Goal: Information Seeking & Learning: Learn about a topic

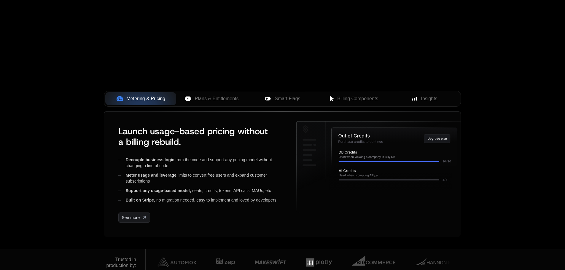
scroll to position [208, 0]
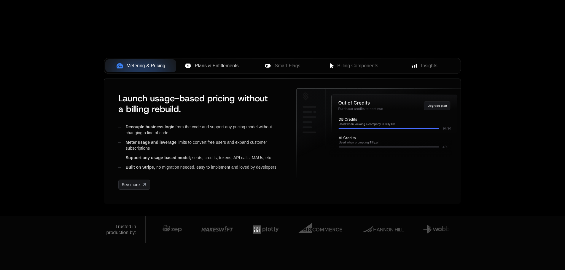
click at [215, 65] on span "Plans & Entitlements" at bounding box center [217, 65] width 44 height 7
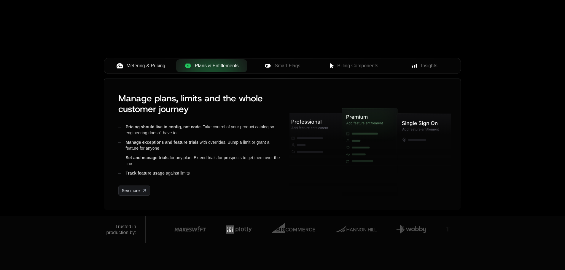
click at [152, 69] on span "Metering & Pricing" at bounding box center [146, 65] width 39 height 7
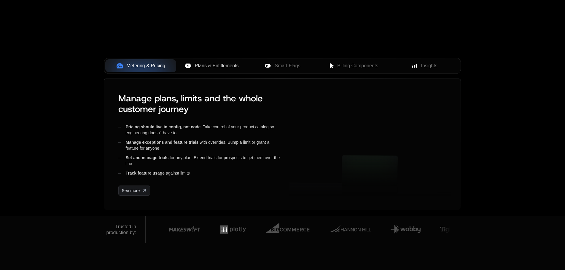
click at [212, 72] on button "Plans & Entitlements" at bounding box center [211, 65] width 71 height 13
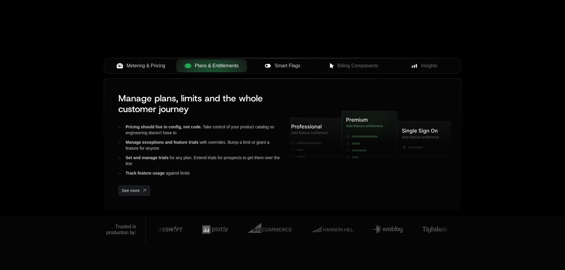
click at [286, 67] on span "Smart Flags" at bounding box center [288, 65] width 26 height 7
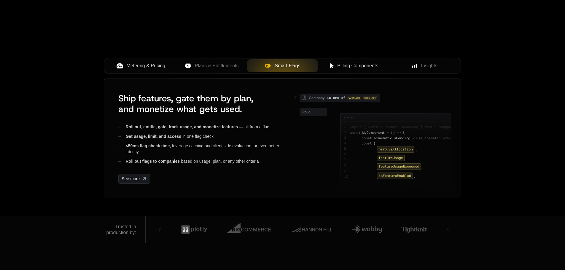
click at [338, 71] on button "Billing Components" at bounding box center [353, 65] width 71 height 13
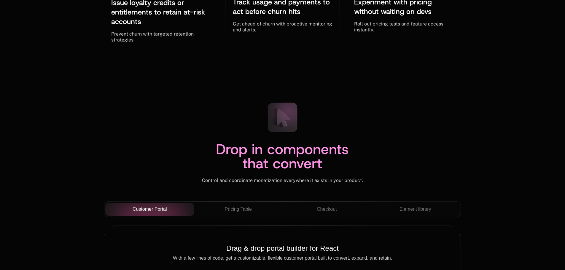
scroll to position [1988, 0]
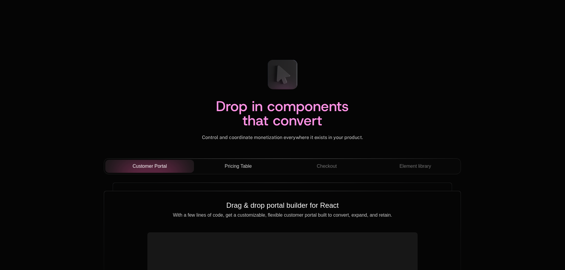
click at [249, 168] on span "Pricing Table" at bounding box center [238, 166] width 27 height 7
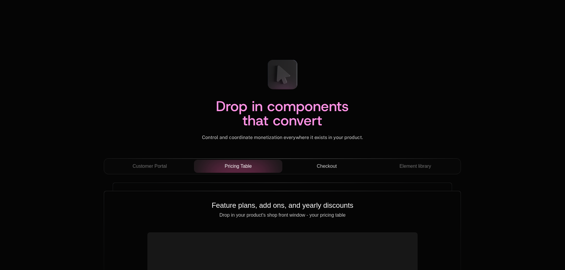
click at [299, 169] on div "Checkout" at bounding box center [326, 166] width 79 height 7
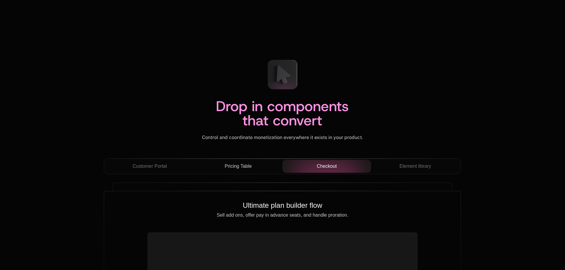
click at [402, 173] on div "Customer Portal Pricing Table Checkout Element library" at bounding box center [282, 166] width 357 height 16
click at [416, 166] on span "Element library" at bounding box center [416, 166] width 32 height 7
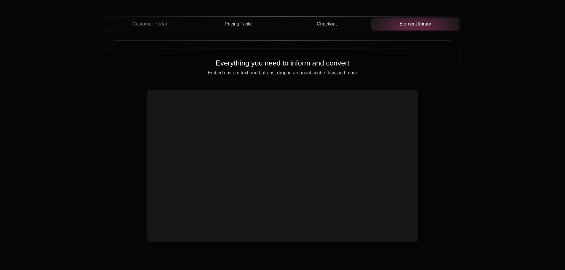
scroll to position [2136, 0]
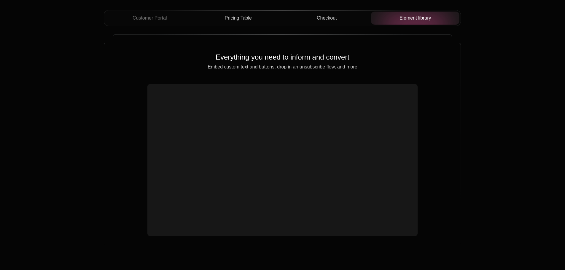
click at [330, 24] on button "Checkout" at bounding box center [326, 18] width 89 height 13
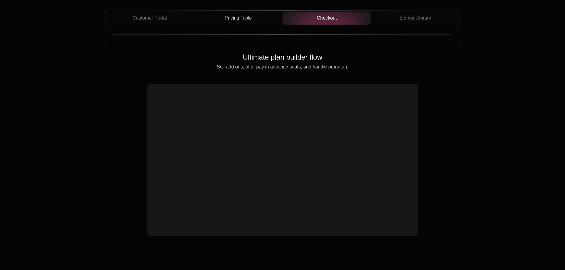
click at [266, 18] on div "Pricing Table" at bounding box center [238, 18] width 79 height 7
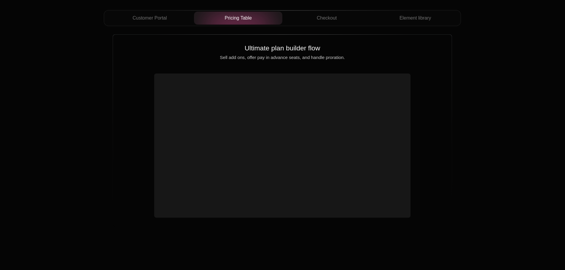
click at [204, 20] on div "Pricing Table" at bounding box center [238, 18] width 79 height 7
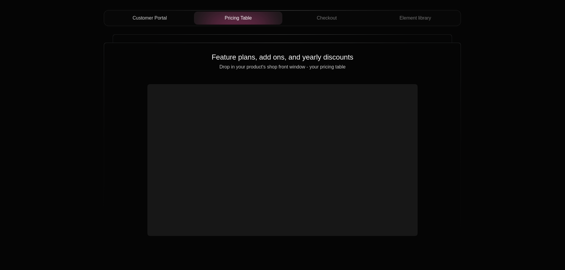
click at [187, 20] on div "Customer Portal" at bounding box center [149, 18] width 79 height 7
